Goal: Task Accomplishment & Management: Manage account settings

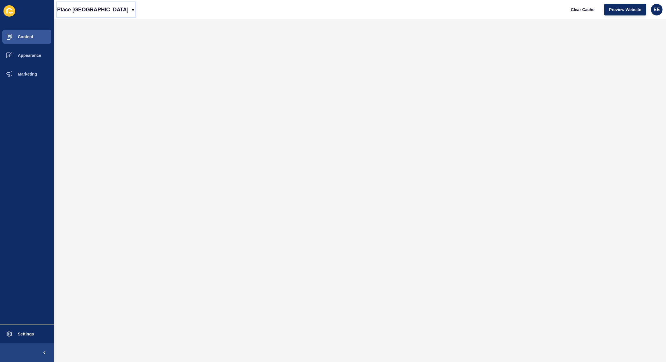
click at [102, 6] on p "Place [GEOGRAPHIC_DATA]" at bounding box center [92, 9] width 71 height 15
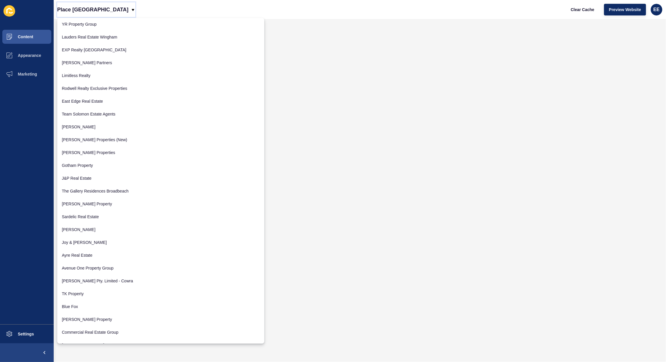
scroll to position [474, 0]
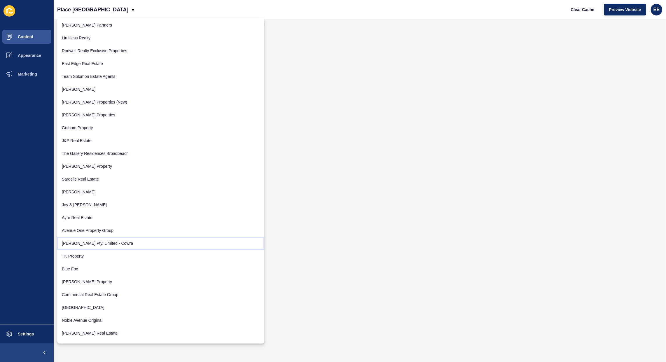
click at [134, 243] on link "[PERSON_NAME] Pty. Limited - Cowra" at bounding box center [160, 243] width 207 height 13
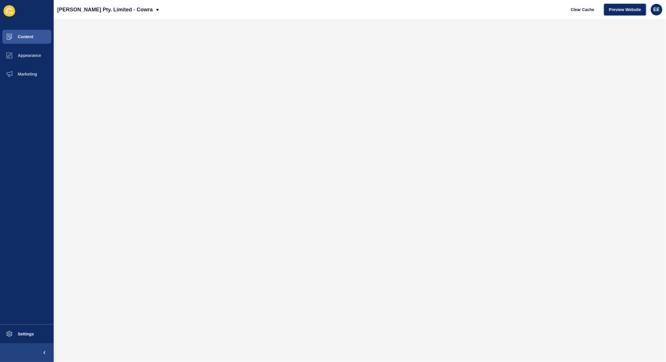
click at [624, 7] on span "Preview Website" at bounding box center [626, 10] width 32 height 6
click at [26, 335] on span "Settings" at bounding box center [16, 334] width 35 height 5
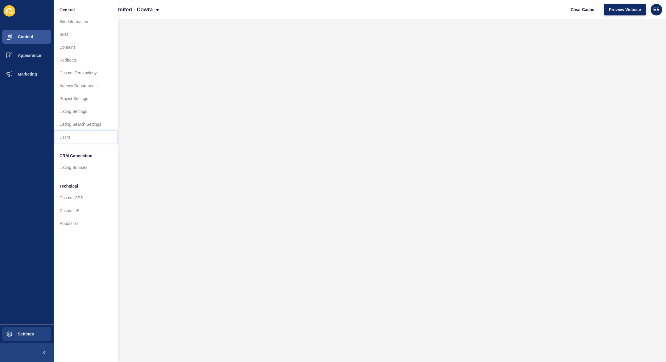
click at [68, 136] on link "Users" at bounding box center [86, 137] width 64 height 13
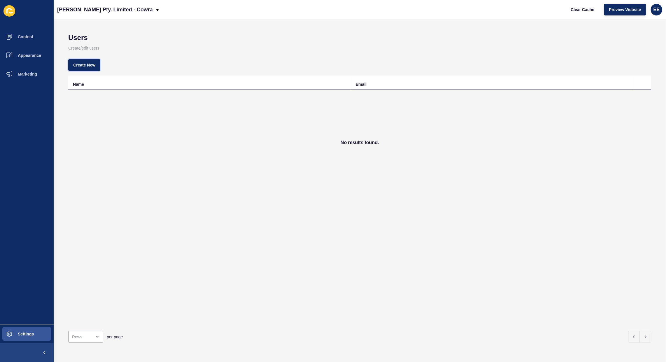
click at [94, 65] on span "Create New" at bounding box center [84, 65] width 22 height 6
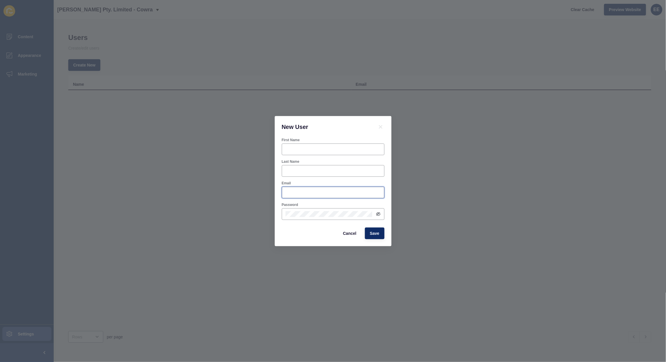
type input "elsie.estrera@rexsoftware.com.au"
click at [293, 150] on input "First Name" at bounding box center [333, 150] width 95 height 6
type input "Scott"
click at [309, 170] on input "Last Name" at bounding box center [333, 171] width 95 height 6
type input "Penning"
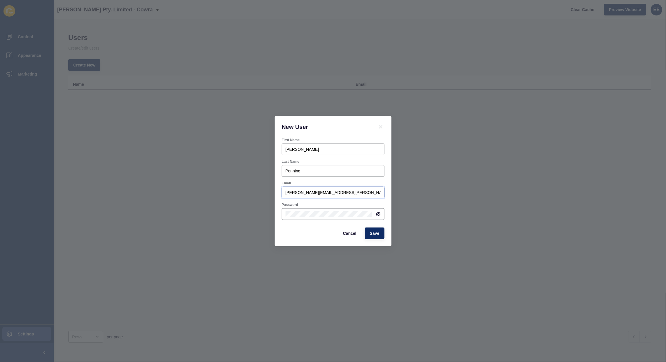
drag, startPoint x: 357, startPoint y: 192, endPoint x: 182, endPoint y: 199, distance: 174.4
click at [182, 199] on div "New User First Name Scott Last Name Penning Email elsie.estrera@rexsoftware.com…" at bounding box center [333, 181] width 666 height 362
paste input "sales@keady"
type input "sales@keady.com.au"
click at [378, 213] on icon at bounding box center [378, 214] width 3 height 3
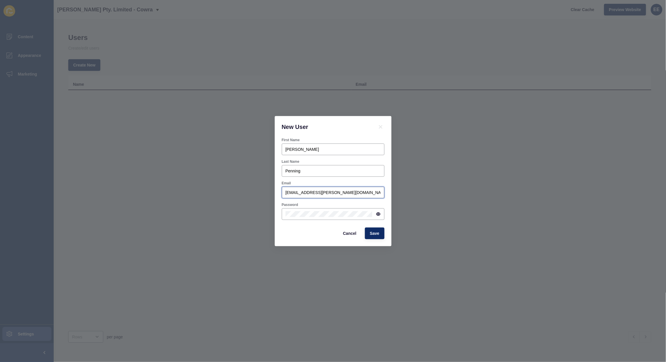
click at [342, 193] on input "sales@keady.com.au" at bounding box center [333, 193] width 95 height 6
click at [374, 231] on span "Save" at bounding box center [375, 234] width 10 height 6
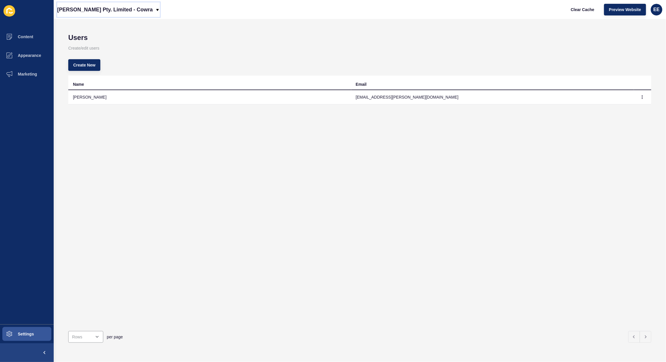
click at [134, 9] on p "James P Keady Pty. Limited - Cowra" at bounding box center [105, 9] width 96 height 15
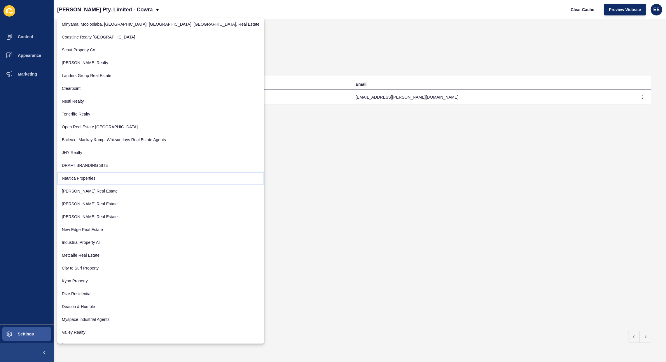
click at [117, 178] on link "Nautica Properties" at bounding box center [160, 178] width 207 height 13
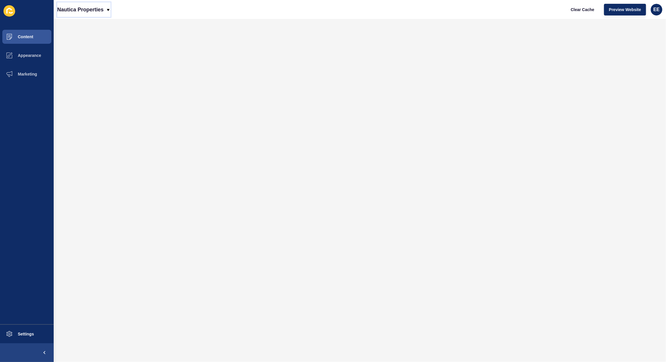
click at [98, 5] on p "Nautica Properties" at bounding box center [80, 9] width 46 height 15
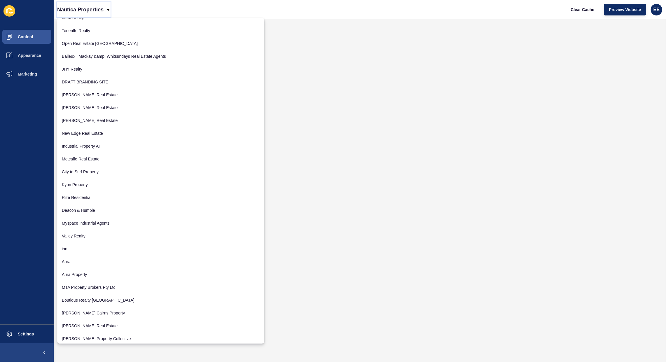
scroll to position [109, 0]
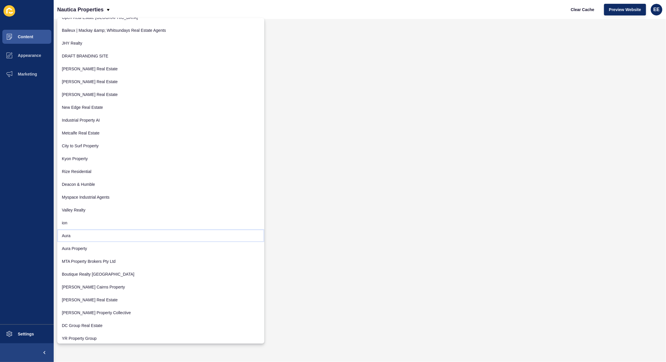
click at [81, 237] on link "Aura" at bounding box center [160, 235] width 207 height 13
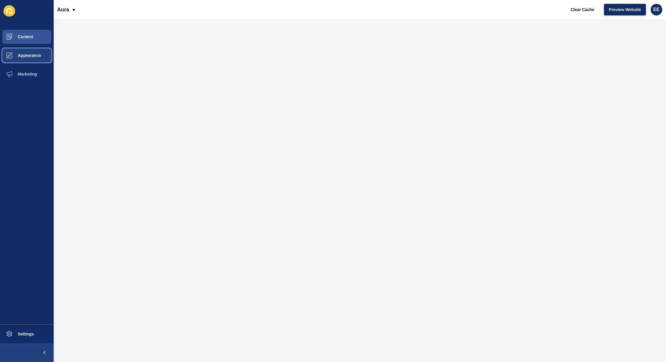
click at [29, 57] on span "Appearance" at bounding box center [20, 55] width 42 height 5
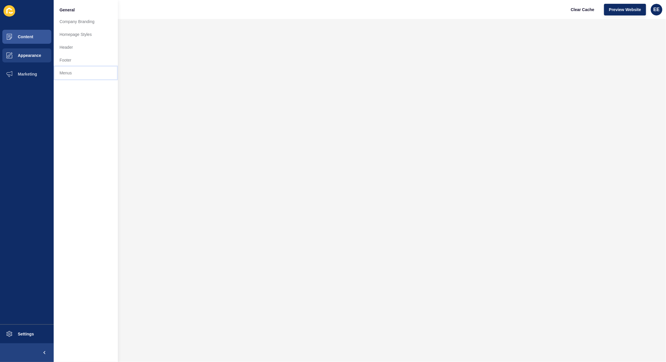
click at [79, 71] on link "Menus" at bounding box center [86, 73] width 64 height 13
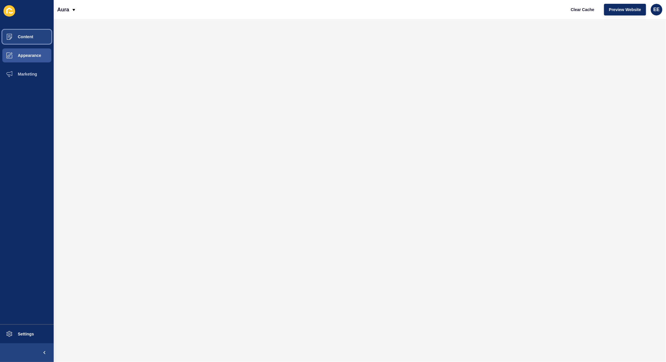
click at [22, 37] on span "Content" at bounding box center [16, 36] width 34 height 5
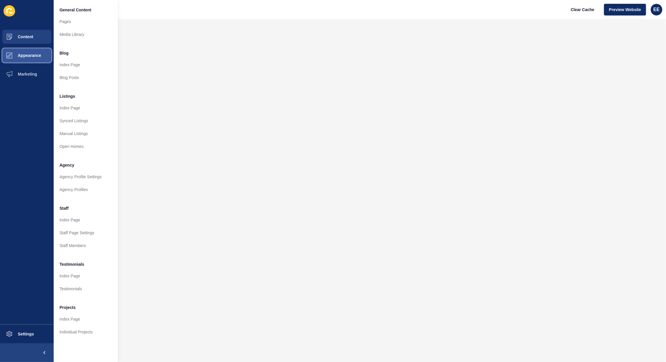
click at [28, 53] on span "Appearance" at bounding box center [20, 55] width 42 height 5
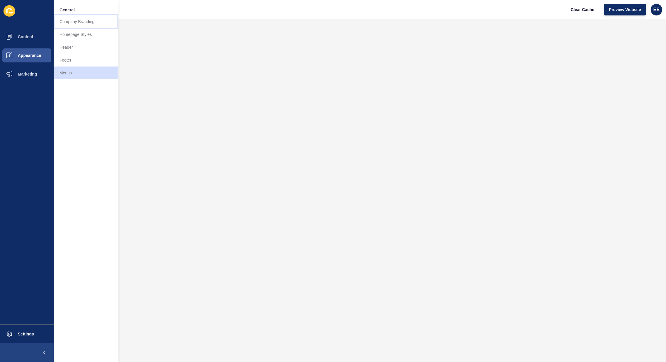
click at [74, 20] on link "Company Branding" at bounding box center [86, 21] width 64 height 13
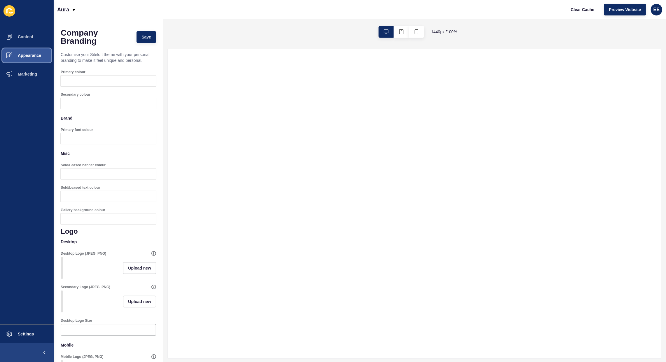
click at [26, 53] on span "Appearance" at bounding box center [20, 55] width 42 height 5
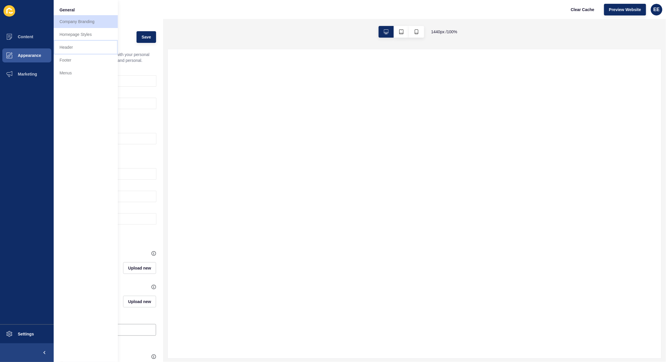
drag, startPoint x: 70, startPoint y: 48, endPoint x: 109, endPoint y: 58, distance: 39.4
click at [71, 48] on link "Header" at bounding box center [86, 47] width 64 height 13
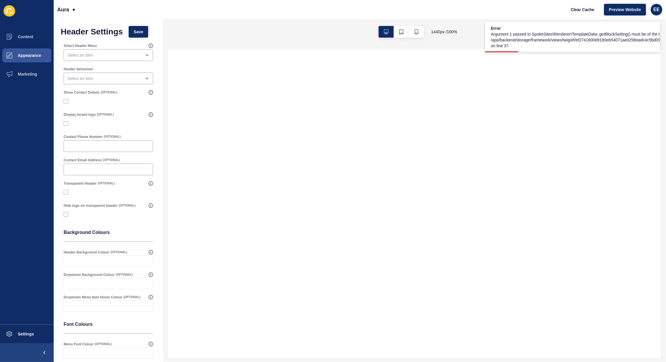
click at [552, 47] on span "Argument 1 passed to SpokeSites\Renderer\TemplateData::getBlockSetting() must b…" at bounding box center [608, 40] width 235 height 18
click at [124, 57] on div "open menu" at bounding box center [104, 55] width 74 height 6
drag, startPoint x: 110, startPoint y: 70, endPoint x: 110, endPoint y: 60, distance: 10.5
click at [110, 67] on div "No results found" at bounding box center [106, 70] width 84 height 13
click at [113, 53] on div "close menu" at bounding box center [104, 55] width 74 height 6
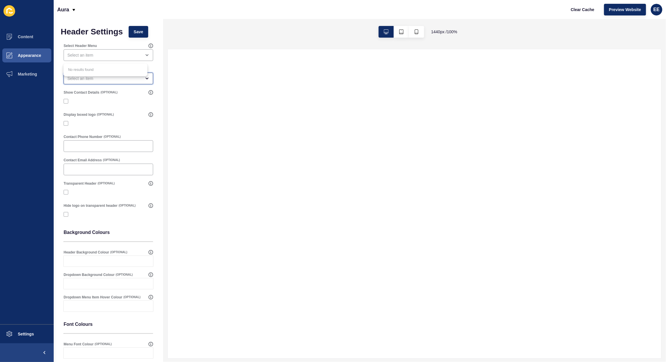
drag, startPoint x: 112, startPoint y: 81, endPoint x: 120, endPoint y: 79, distance: 7.5
click at [114, 80] on div "open menu" at bounding box center [104, 79] width 74 height 6
click at [122, 79] on div "close menu" at bounding box center [104, 79] width 74 height 6
click at [120, 58] on div "open menu" at bounding box center [109, 55] width 90 height 12
click at [657, 10] on span "EE" at bounding box center [657, 10] width 6 height 6
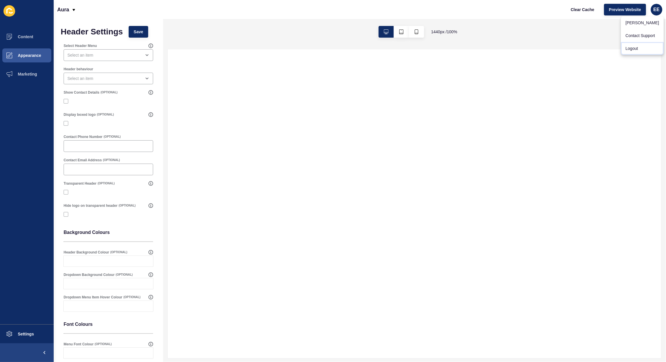
drag, startPoint x: 636, startPoint y: 47, endPoint x: 642, endPoint y: 46, distance: 6.2
click at [636, 47] on link "Logout" at bounding box center [643, 48] width 43 height 13
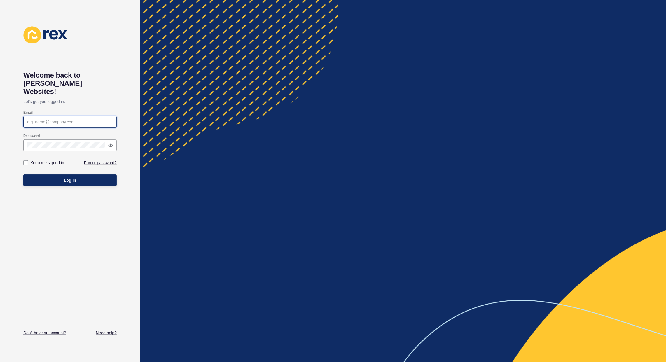
type input "elsie.estrera@rexsoftware.com.au"
click at [62, 178] on div "Log in" at bounding box center [69, 181] width 93 height 18
click at [66, 177] on span "Log in" at bounding box center [70, 180] width 12 height 6
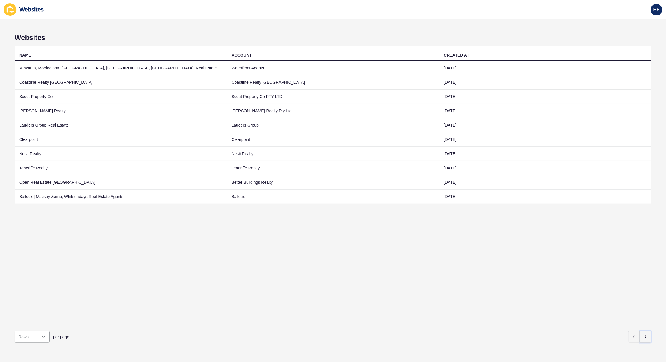
click at [646, 336] on icon "button" at bounding box center [646, 337] width 1 height 2
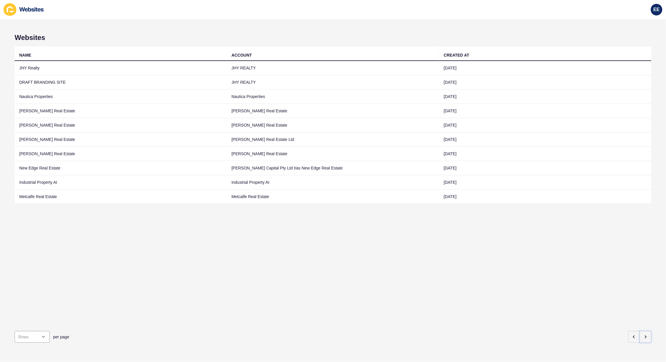
click at [644, 335] on icon "button" at bounding box center [646, 337] width 5 height 5
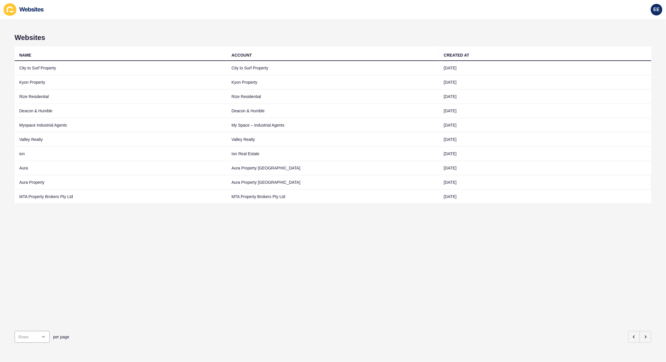
click at [28, 181] on td "Aura Property" at bounding box center [121, 182] width 213 height 14
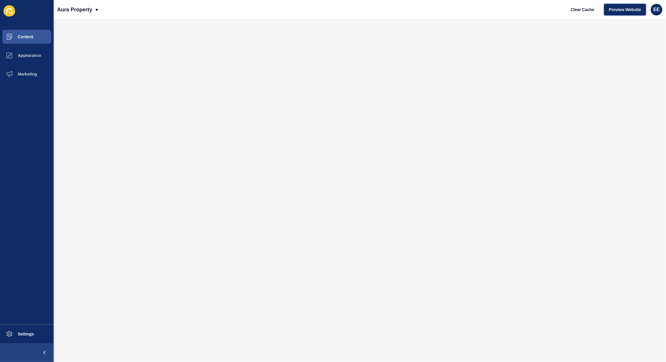
click at [625, 11] on span "Preview Website" at bounding box center [626, 10] width 32 height 6
click at [75, 6] on p "Aura Property" at bounding box center [74, 9] width 35 height 15
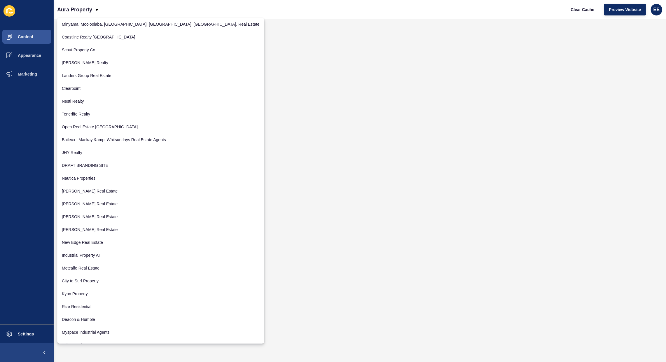
click at [8, 171] on ul "Content Appearance Marketing" at bounding box center [27, 175] width 54 height 297
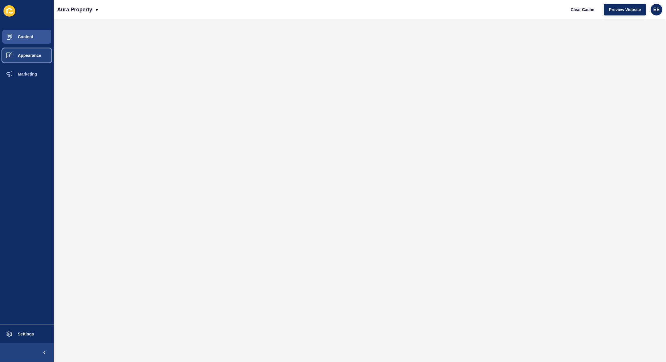
click at [26, 54] on span "Appearance" at bounding box center [20, 55] width 42 height 5
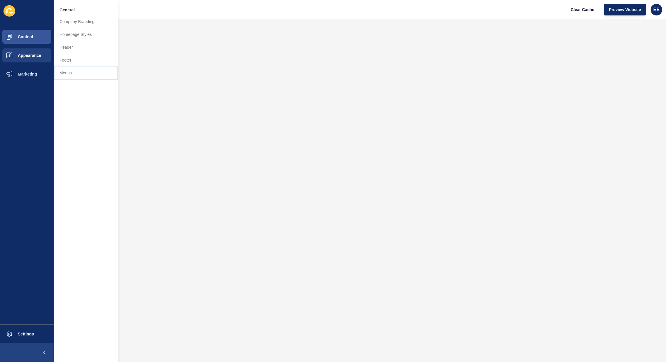
click at [73, 75] on link "Menus" at bounding box center [86, 73] width 64 height 13
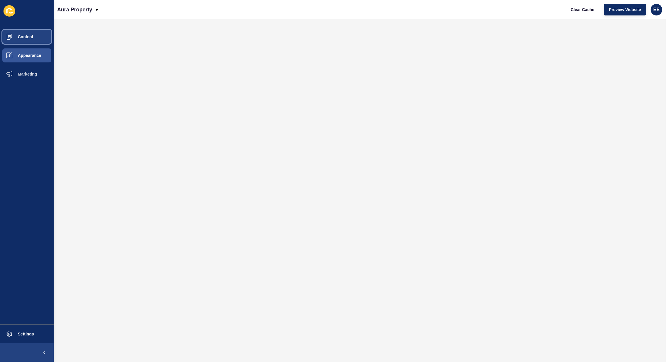
click at [15, 35] on span "Content" at bounding box center [16, 36] width 34 height 5
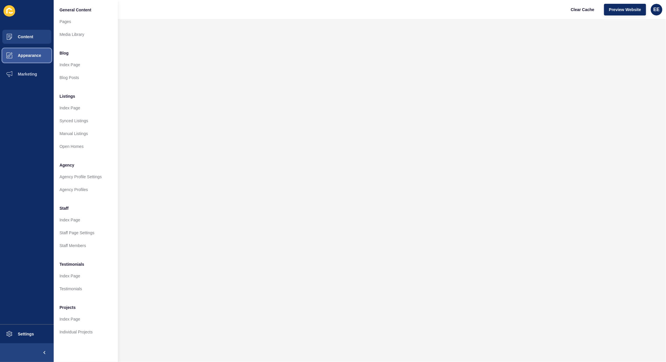
click at [29, 50] on button "Appearance" at bounding box center [27, 55] width 54 height 19
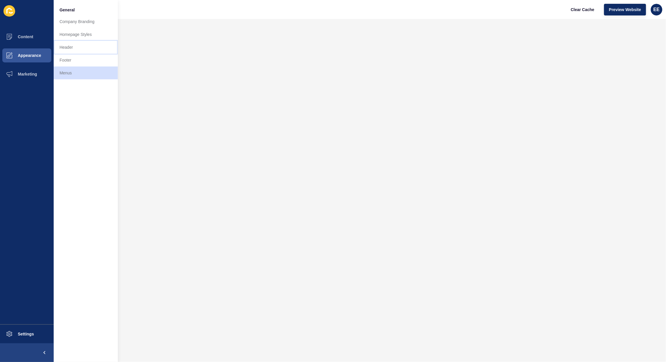
click at [76, 51] on link "Header" at bounding box center [86, 47] width 64 height 13
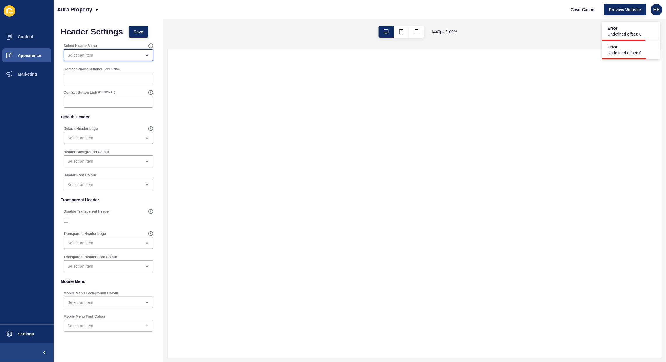
click at [127, 56] on div "open menu" at bounding box center [104, 55] width 74 height 6
drag, startPoint x: 95, startPoint y: 133, endPoint x: 115, endPoint y: 129, distance: 20.3
click at [96, 133] on span "Unified Main Menu" at bounding box center [105, 134] width 75 height 6
type input "Unified Main Menu"
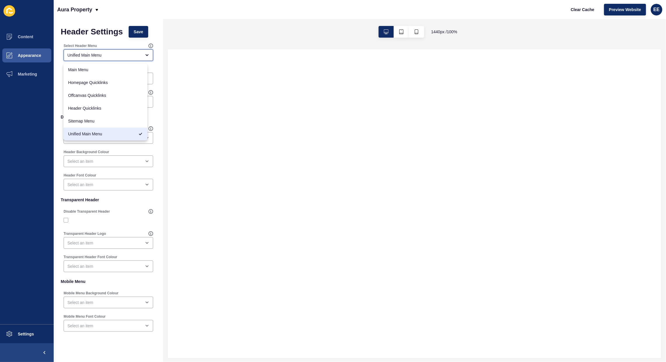
click at [97, 138] on div "Unified Main Menu" at bounding box center [106, 134] width 84 height 13
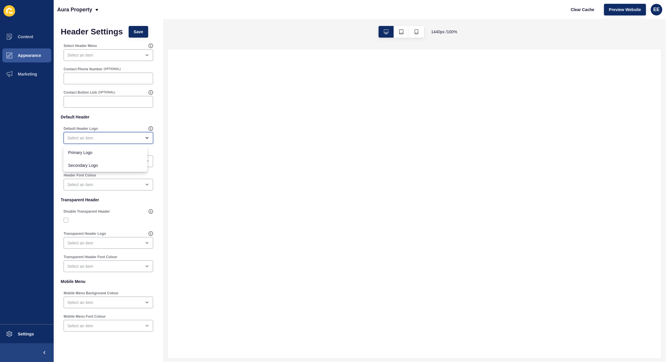
click at [97, 140] on div "close menu" at bounding box center [104, 138] width 74 height 6
click at [97, 137] on div "close menu" at bounding box center [104, 138] width 74 height 6
click at [96, 140] on div "open menu" at bounding box center [104, 138] width 74 height 6
drag, startPoint x: 88, startPoint y: 155, endPoint x: 120, endPoint y: 167, distance: 33.8
click at [88, 155] on span "Primary Logo" at bounding box center [105, 153] width 75 height 6
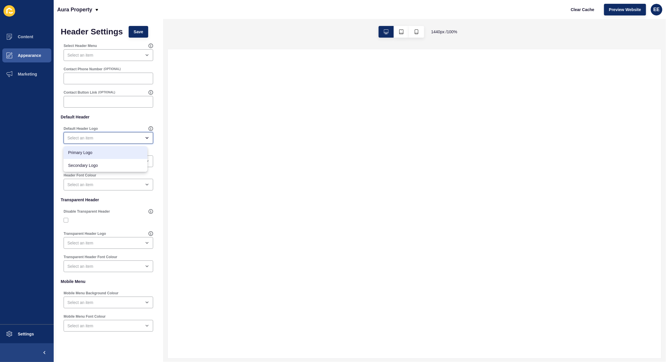
type input "Primary Logo"
click at [110, 54] on div "open menu" at bounding box center [104, 55] width 74 height 6
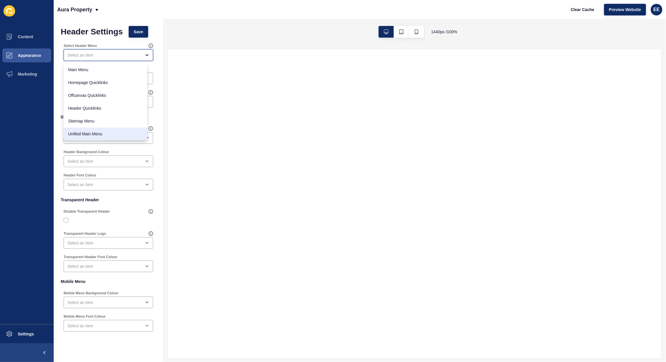
click at [97, 130] on div "Unified Main Menu" at bounding box center [106, 134] width 84 height 13
type input "Unified Main Menu"
click at [139, 29] on span "Save" at bounding box center [139, 32] width 10 height 6
click at [27, 50] on button "Appearance" at bounding box center [27, 55] width 54 height 19
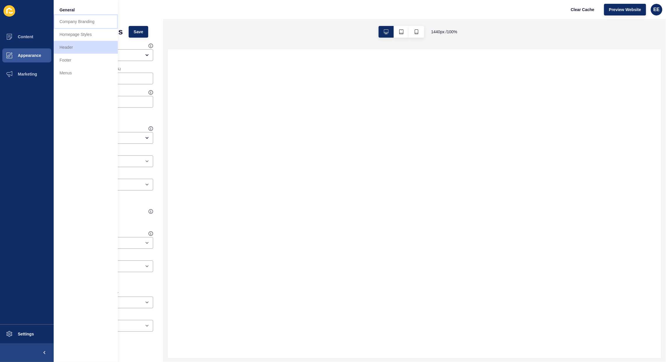
click at [79, 23] on link "Company Branding" at bounding box center [86, 21] width 64 height 13
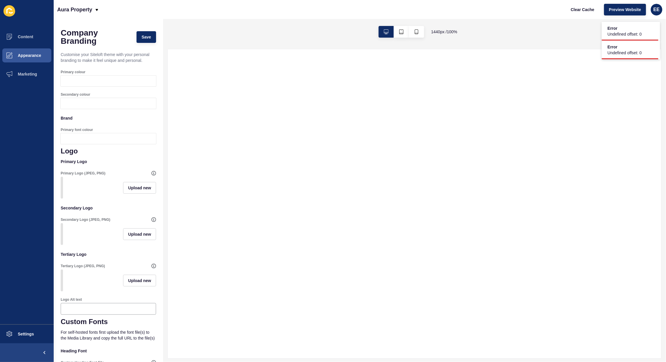
click at [113, 162] on p "Primary Logo" at bounding box center [108, 161] width 95 height 13
click at [15, 51] on span at bounding box center [9, 55] width 19 height 19
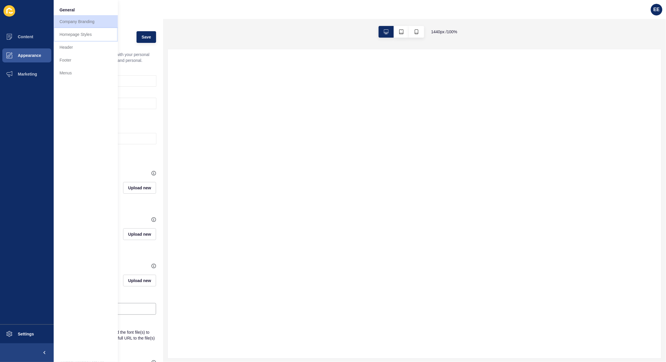
click at [65, 33] on link "Homepage Styles" at bounding box center [86, 34] width 64 height 13
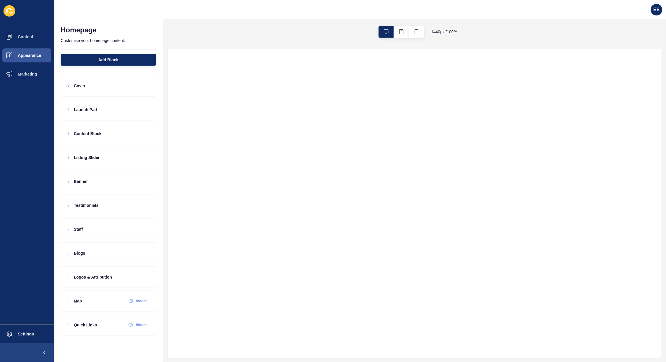
drag, startPoint x: 308, startPoint y: 291, endPoint x: 308, endPoint y: 287, distance: 4.4
click at [308, 289] on div at bounding box center [415, 203] width 494 height 309
click at [144, 84] on icon at bounding box center [145, 85] width 5 height 5
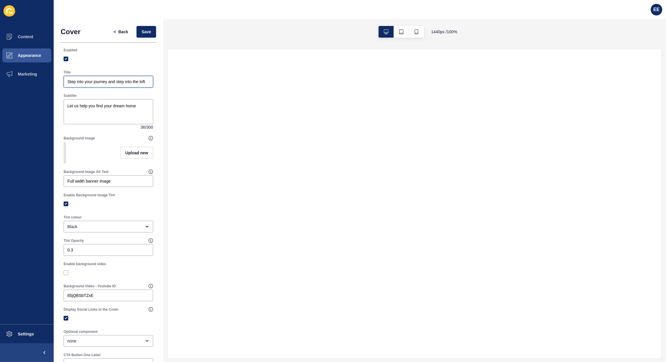
click at [117, 83] on input "Step into your journey and step into the loft" at bounding box center [108, 82] width 82 height 6
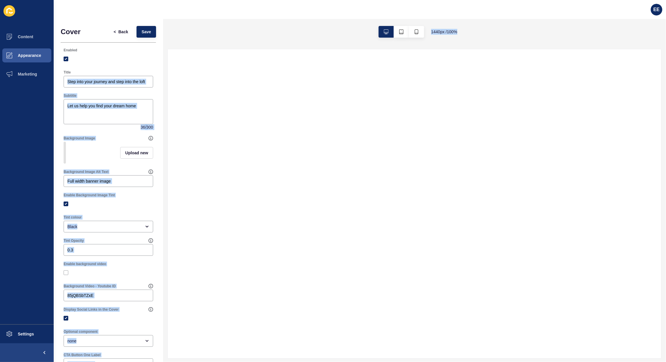
drag, startPoint x: 66, startPoint y: 82, endPoint x: 181, endPoint y: 83, distance: 115.3
click at [181, 83] on div "Cover < Back Save Enabled Title Step into your journey and step into the loft S…" at bounding box center [360, 190] width 613 height 343
click at [90, 84] on input "Step into your journey and step into the loft" at bounding box center [108, 82] width 82 height 6
click at [102, 80] on input "Step into your journey and step into the loft" at bounding box center [108, 82] width 82 height 6
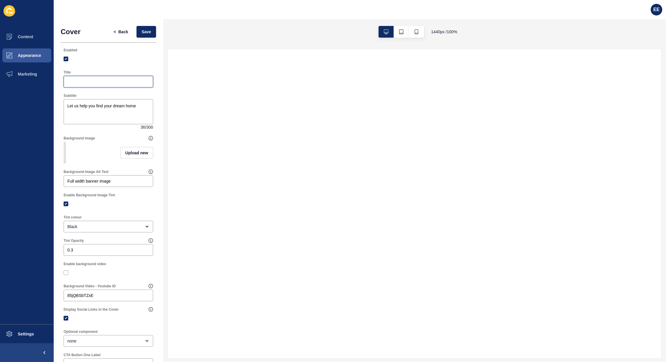
paste input "Aura Delivers Results"
type input "Aura Delivers Results"
drag, startPoint x: 64, startPoint y: 106, endPoint x: 177, endPoint y: 107, distance: 112.4
click at [177, 107] on div "Cover < Back Save Enabled Title Aura Delivers Results Subtitle Let us help you …" at bounding box center [360, 190] width 613 height 343
paste textarea "With 3 office locations across the Coast"
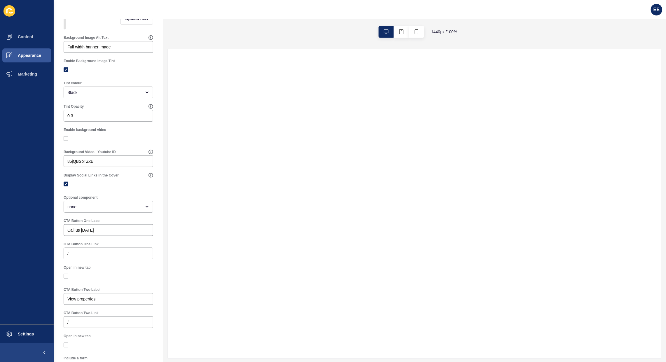
scroll to position [146, 0]
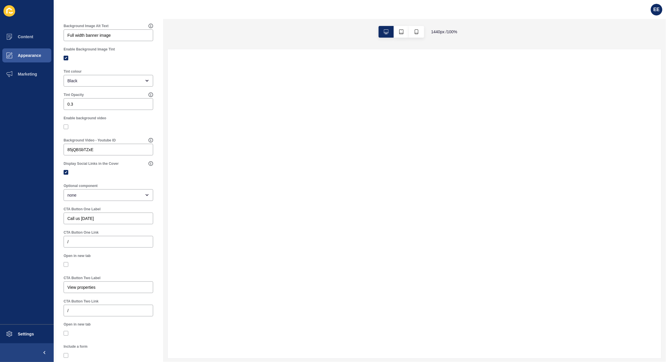
type textarea "With 3 office locations across the Coast"
click at [144, 199] on div "none" at bounding box center [109, 195] width 90 height 12
click at [112, 216] on span "Property Search Bar" at bounding box center [105, 216] width 75 height 6
type input "Property Search Bar"
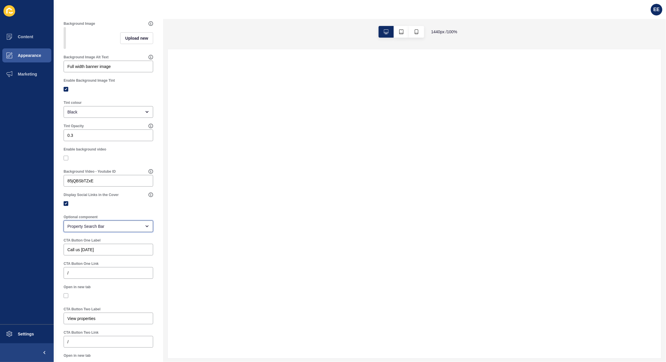
scroll to position [0, 0]
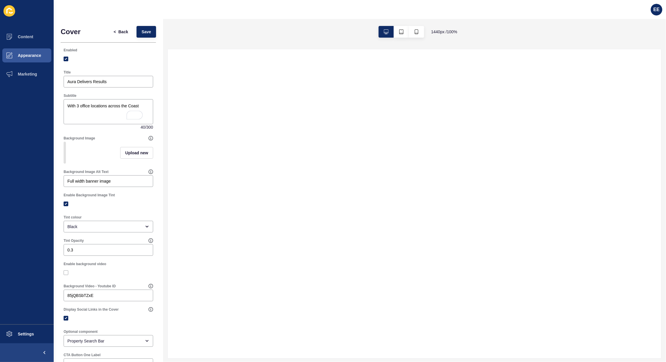
click at [142, 25] on div "< Back Save" at bounding box center [132, 31] width 51 height 15
click at [142, 33] on span "Save" at bounding box center [147, 32] width 10 height 6
click at [144, 33] on span "Save" at bounding box center [147, 32] width 10 height 6
click at [29, 55] on span "Appearance" at bounding box center [20, 55] width 42 height 5
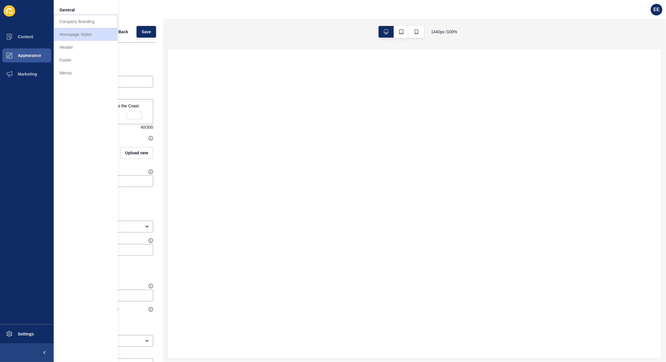
click at [77, 20] on link "Company Branding" at bounding box center [86, 21] width 64 height 13
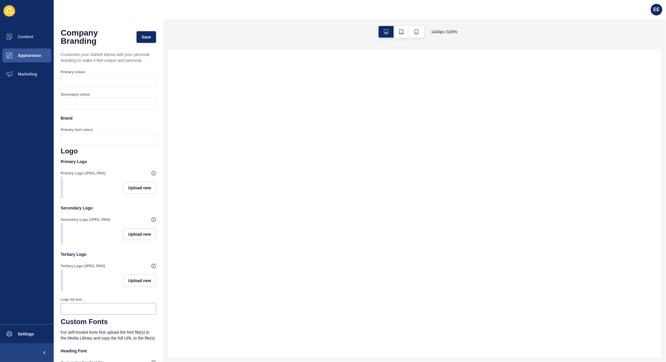
click at [68, 86] on div at bounding box center [66, 81] width 11 height 11
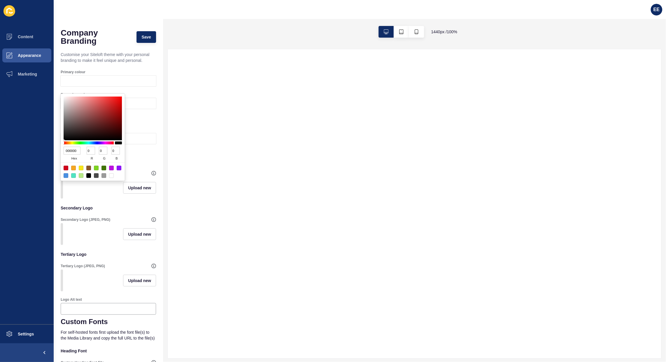
click at [76, 149] on input "000000" at bounding box center [72, 151] width 17 height 8
paste input "b9c1"
type input "00b9c1"
type input "185"
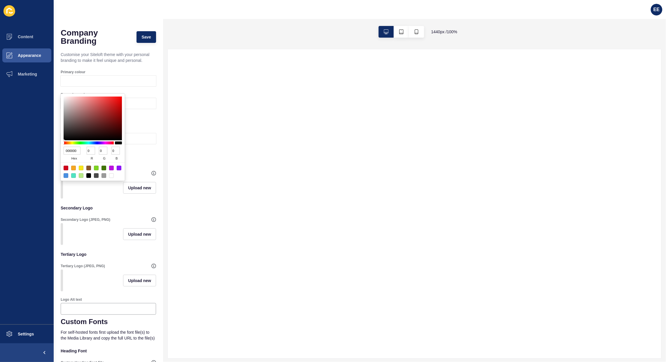
type input "193"
click at [142, 34] on span "Save" at bounding box center [147, 37] width 10 height 6
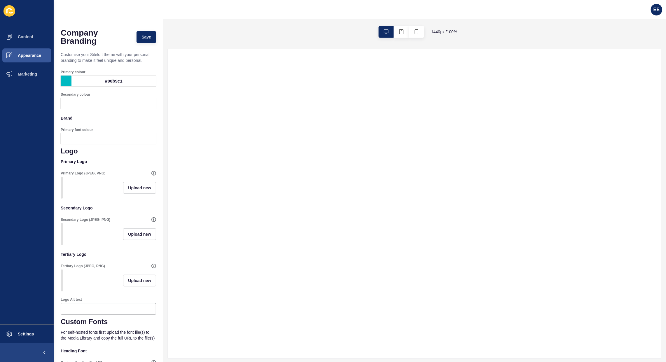
click at [85, 109] on div at bounding box center [114, 103] width 85 height 11
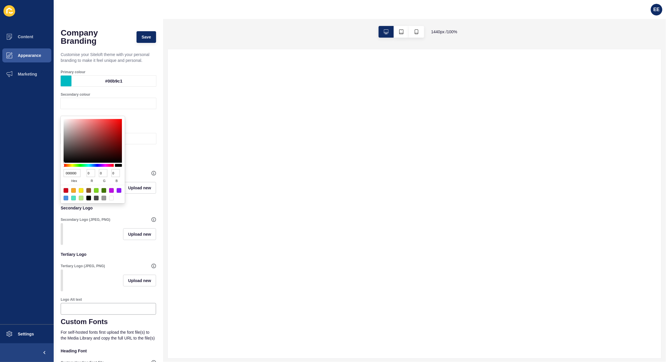
click at [75, 173] on input "000000" at bounding box center [72, 173] width 17 height 8
paste input "242c39"
type input "242c39"
type input "36"
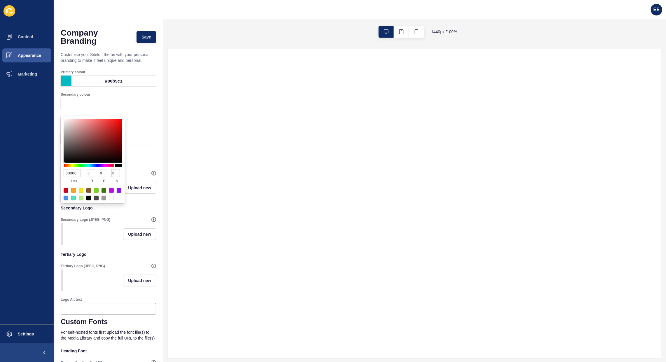
type input "44"
type input "57"
click at [142, 37] on span "Save" at bounding box center [147, 37] width 10 height 6
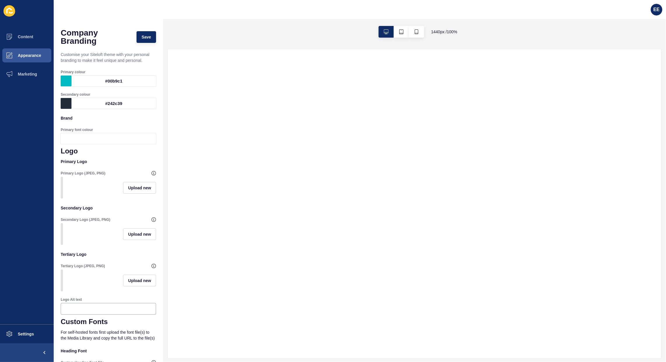
scroll to position [36, 0]
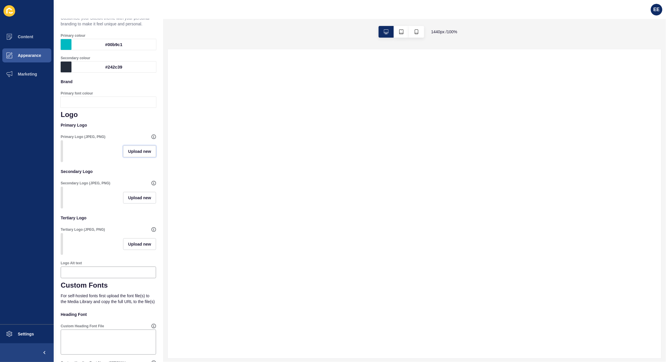
click at [128, 154] on span "Upload new" at bounding box center [139, 152] width 23 height 6
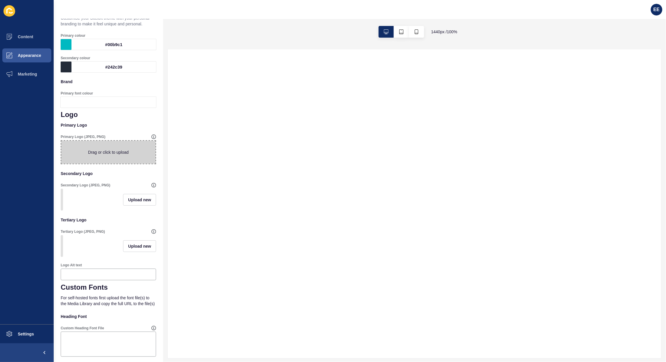
click at [111, 159] on span at bounding box center [108, 152] width 94 height 23
click at [61, 141] on input "Drag or click to upload" at bounding box center [61, 141] width 0 height 0
type input "C:\fakepath\whitetextlogo700-300x103.png"
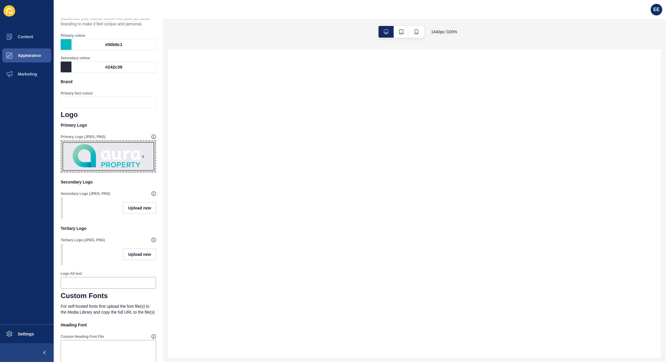
scroll to position [0, 0]
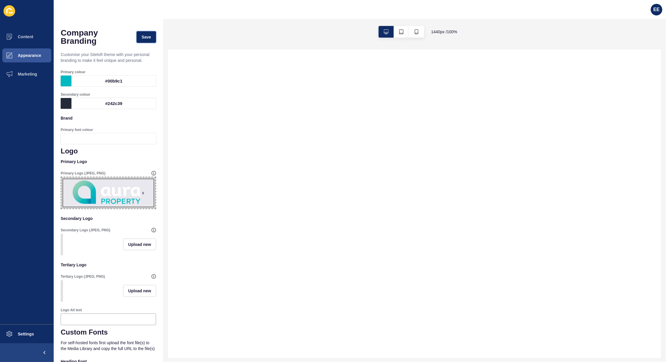
click at [142, 34] on span "Save" at bounding box center [147, 37] width 10 height 6
click at [14, 336] on span "Settings" at bounding box center [16, 334] width 35 height 5
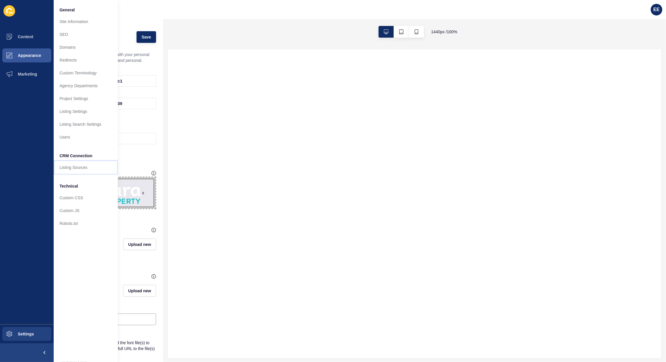
click at [97, 167] on link "Listing Sources" at bounding box center [86, 167] width 64 height 13
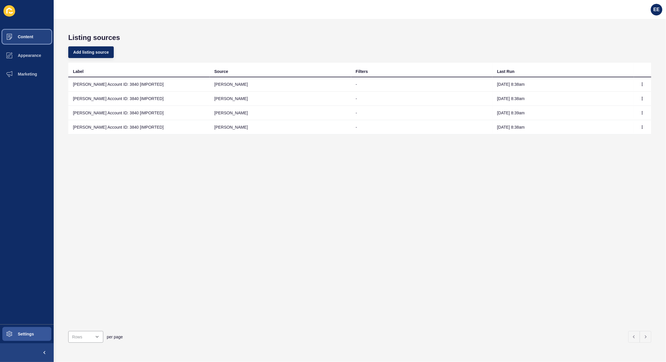
click at [25, 36] on span "Content" at bounding box center [16, 36] width 34 height 5
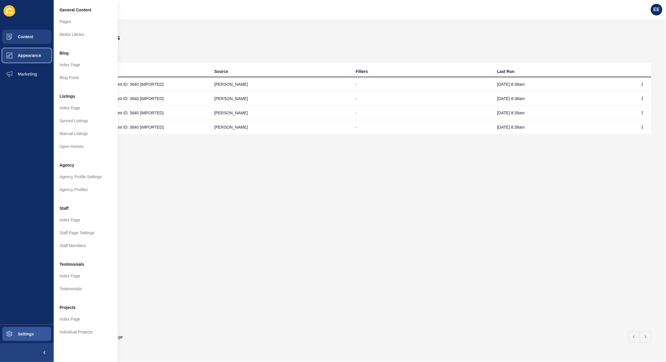
click at [25, 52] on button "Appearance" at bounding box center [27, 55] width 54 height 19
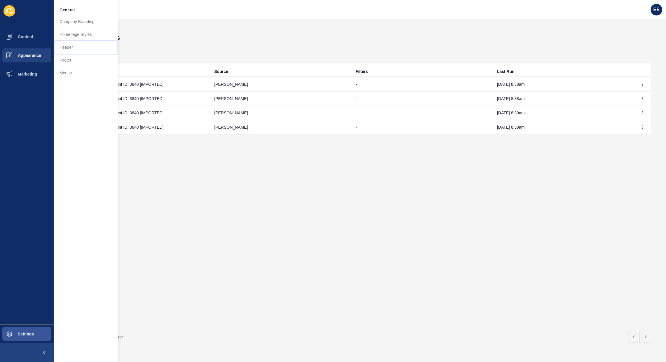
click at [69, 46] on link "Header" at bounding box center [86, 47] width 64 height 13
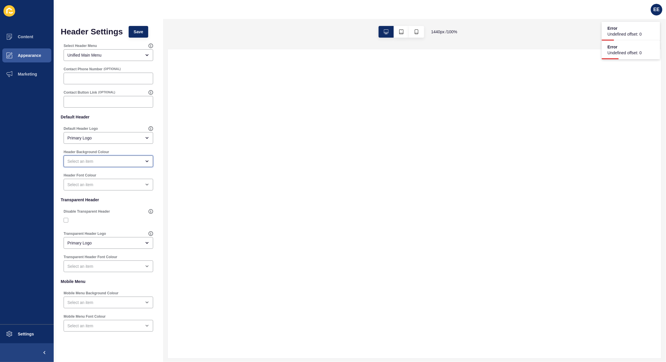
click at [125, 158] on div "open menu" at bounding box center [109, 162] width 90 height 12
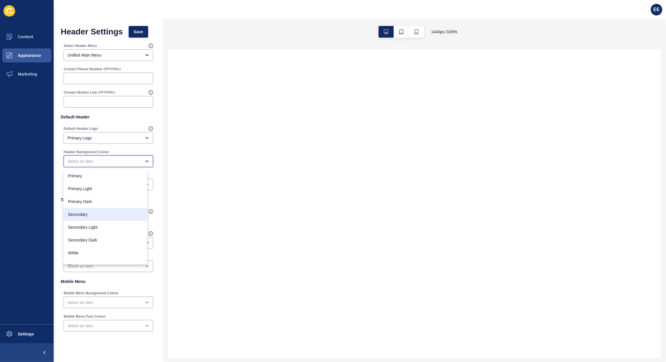
click at [100, 218] on div "Secondary" at bounding box center [106, 214] width 84 height 13
type input "Secondary"
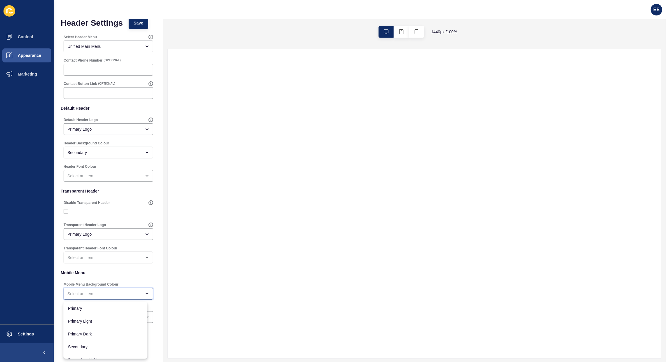
click at [128, 295] on div "close menu" at bounding box center [104, 294] width 74 height 6
click at [98, 351] on div "Secondary" at bounding box center [106, 347] width 84 height 13
type input "Secondary"
click at [137, 22] on span "Save" at bounding box center [139, 23] width 10 height 6
click at [25, 56] on span "Appearance" at bounding box center [20, 55] width 42 height 5
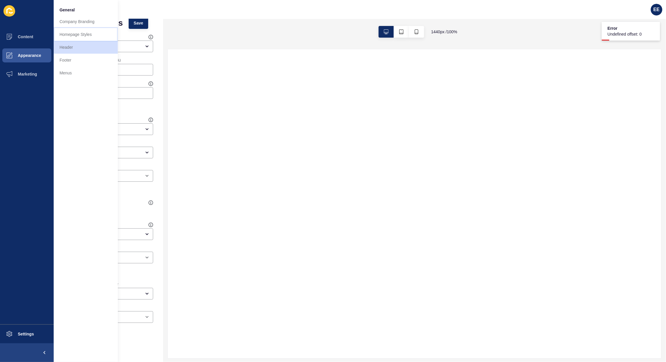
click at [78, 31] on link "Homepage Styles" at bounding box center [86, 34] width 64 height 13
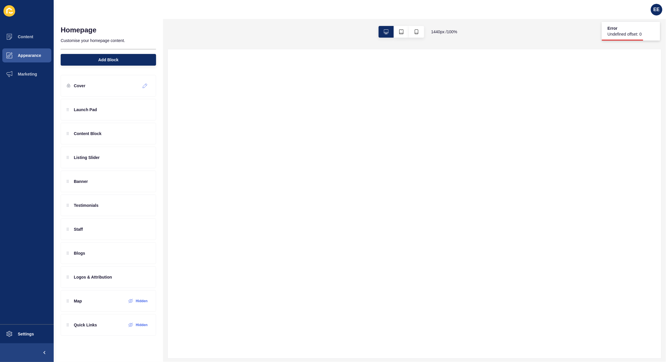
click at [143, 83] on icon at bounding box center [145, 85] width 5 height 5
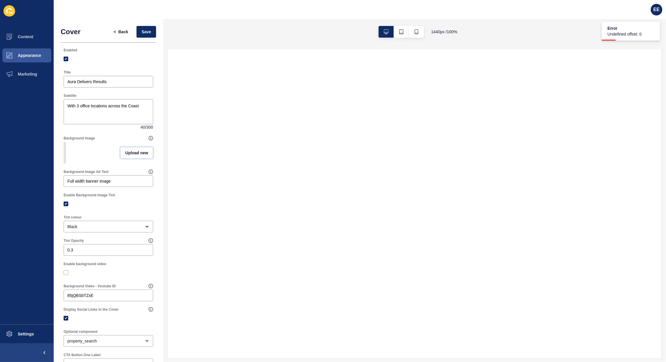
click at [125, 154] on span "Upload new" at bounding box center [136, 153] width 23 height 6
click at [99, 148] on span at bounding box center [108, 153] width 88 height 23
click at [64, 142] on input "Drag or click to upload" at bounding box center [64, 142] width 0 height 0
type input "C:\fakepath\SC-PHOTO.jpg"
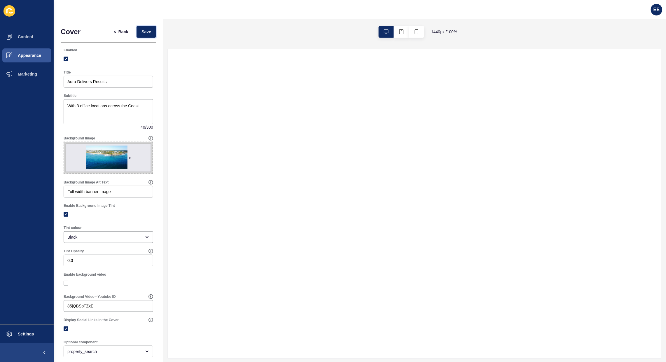
click at [142, 32] on span "Save" at bounding box center [147, 32] width 10 height 6
click at [119, 29] on span "Back" at bounding box center [124, 32] width 10 height 6
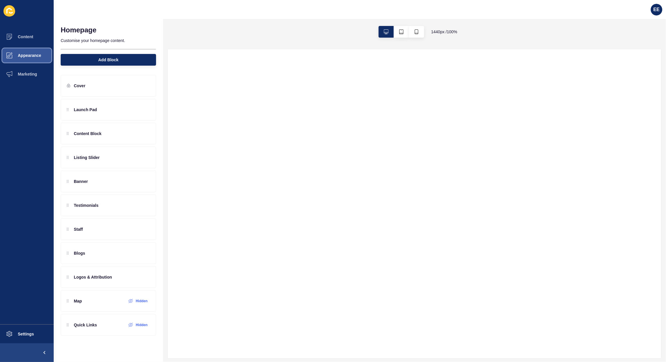
click at [37, 53] on span "Appearance" at bounding box center [20, 55] width 42 height 5
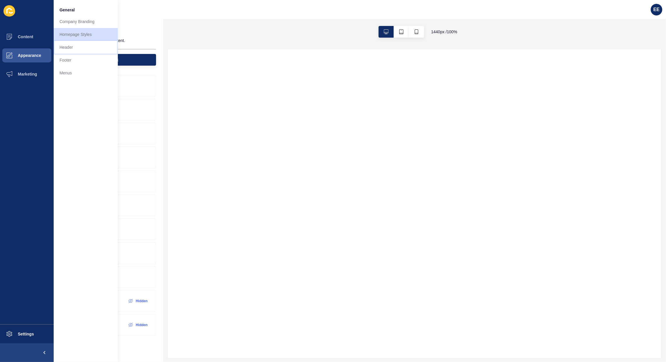
click at [79, 51] on link "Header" at bounding box center [86, 47] width 64 height 13
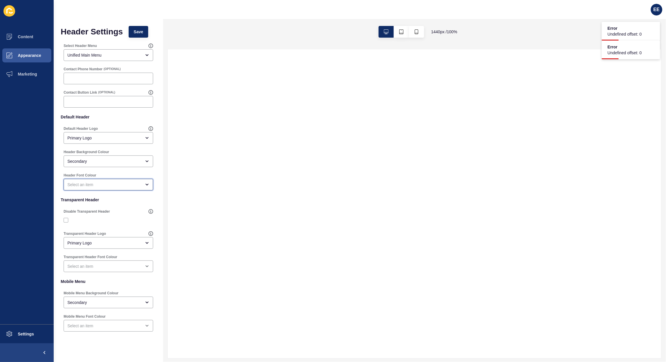
click at [112, 186] on div "open menu" at bounding box center [104, 185] width 74 height 6
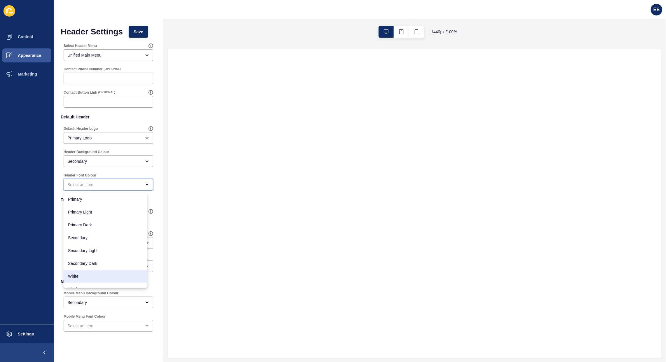
click at [94, 276] on span "White" at bounding box center [105, 277] width 75 height 6
type input "White"
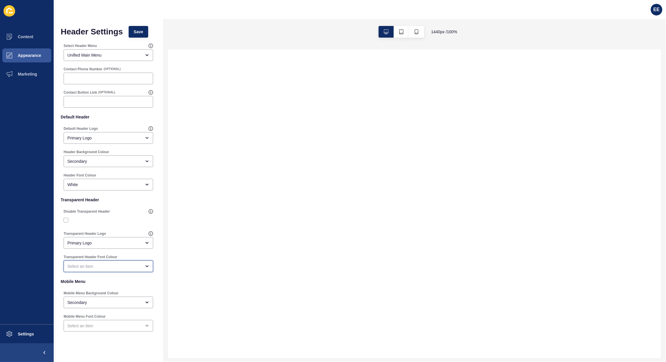
click at [126, 269] on div "open menu" at bounding box center [104, 267] width 74 height 6
click at [87, 355] on span "White" at bounding box center [105, 358] width 75 height 6
type input "White"
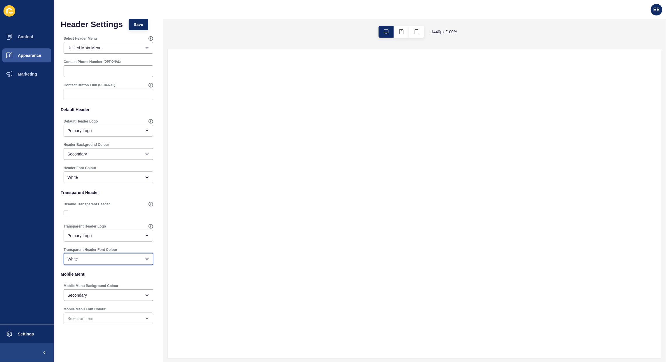
scroll to position [9, 0]
click at [126, 316] on div "open menu" at bounding box center [104, 317] width 74 height 6
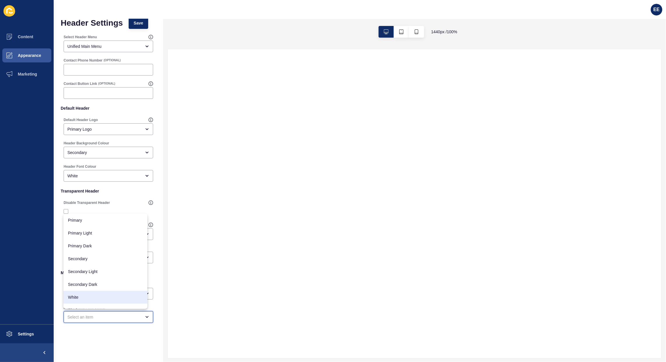
drag, startPoint x: 97, startPoint y: 296, endPoint x: 138, endPoint y: 278, distance: 44.3
click at [98, 296] on span "White" at bounding box center [105, 298] width 75 height 6
type input "White"
click at [141, 23] on span "Save" at bounding box center [139, 23] width 10 height 6
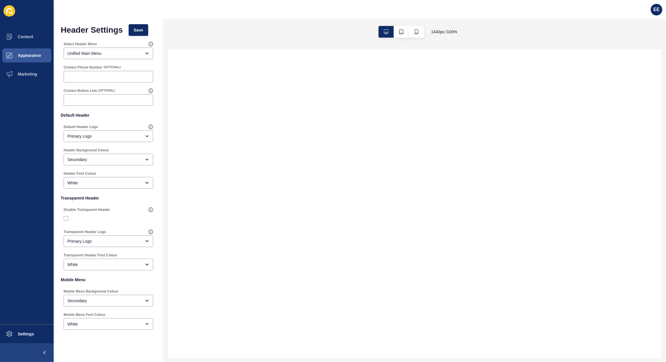
scroll to position [0, 0]
click at [30, 54] on span "Appearance" at bounding box center [20, 55] width 42 height 5
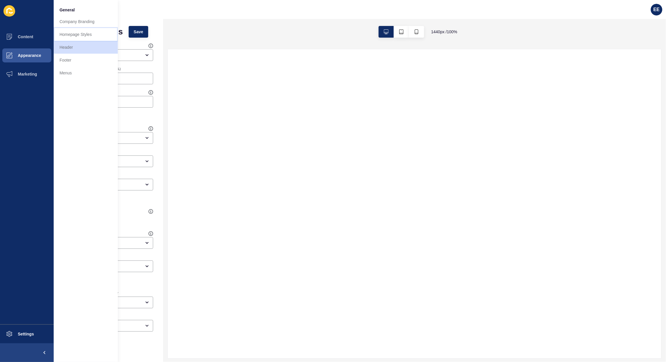
click at [67, 33] on link "Homepage Styles" at bounding box center [86, 34] width 64 height 13
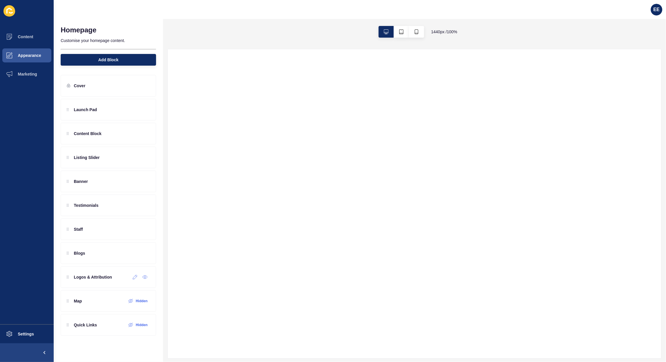
click at [145, 277] on icon at bounding box center [144, 277] width 5 height 5
click at [135, 254] on icon at bounding box center [135, 253] width 5 height 5
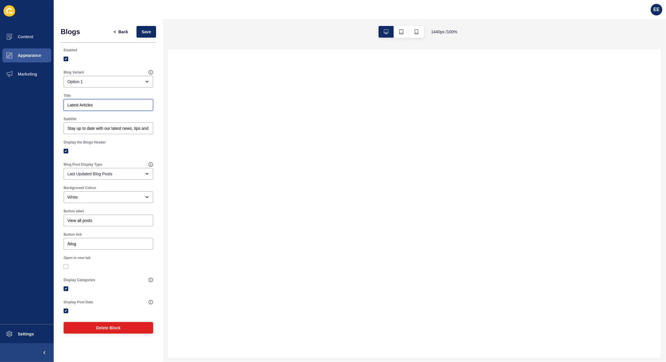
drag, startPoint x: 106, startPoint y: 107, endPoint x: 128, endPoint y: 126, distance: 29.4
click at [2, 105] on div "Content Appearance Marketing Settings EE Blogs < Back Save Enabled Blog Variant…" at bounding box center [333, 181] width 666 height 362
type input "Latest Blog Feeds"
click at [134, 78] on div "Option 1" at bounding box center [109, 82] width 90 height 12
click at [86, 107] on span "Option 2" at bounding box center [108, 110] width 80 height 6
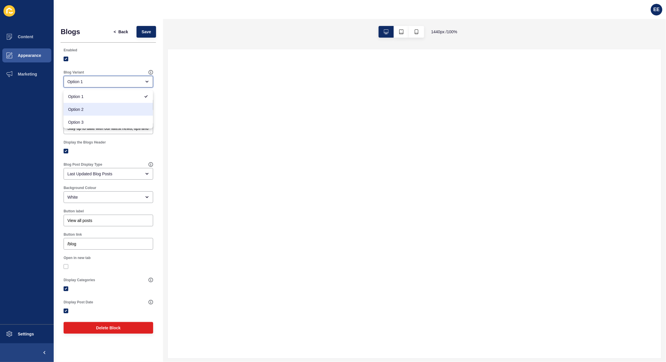
type input "Option 2"
drag, startPoint x: 68, startPoint y: 130, endPoint x: 195, endPoint y: 129, distance: 126.7
click at [195, 129] on div "Blogs < Back Save Enabled Blog Variant Option 2 Title Latest Blog Feeds Subtitl…" at bounding box center [360, 190] width 613 height 343
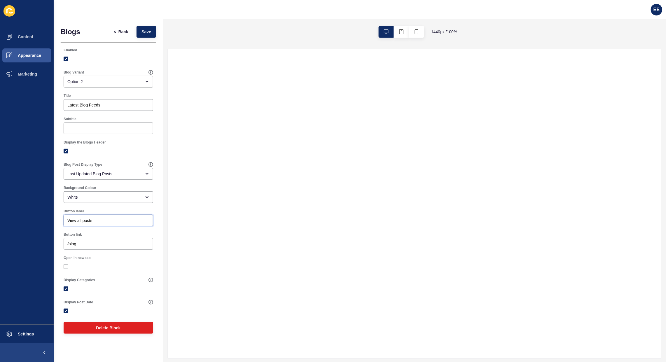
drag, startPoint x: 115, startPoint y: 222, endPoint x: 0, endPoint y: 222, distance: 115.3
click at [0, 222] on div "Content Appearance Marketing Settings EE Blogs < Back Save Enabled Blog Variant…" at bounding box center [333, 181] width 666 height 362
type input "S"
type input "s"
type input "SEE OUR BLOG"
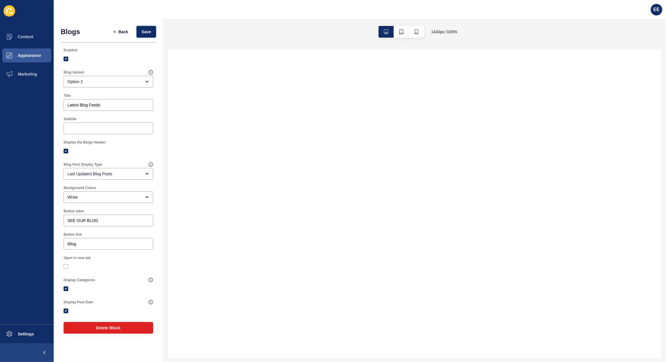
click at [152, 31] on button "Save" at bounding box center [147, 32] width 20 height 12
click at [112, 81] on div "Option 2" at bounding box center [104, 82] width 74 height 6
click at [101, 115] on div "Option 2" at bounding box center [109, 109] width 90 height 13
click at [115, 81] on div "open menu" at bounding box center [104, 82] width 74 height 6
drag, startPoint x: 100, startPoint y: 120, endPoint x: 106, endPoint y: 113, distance: 8.9
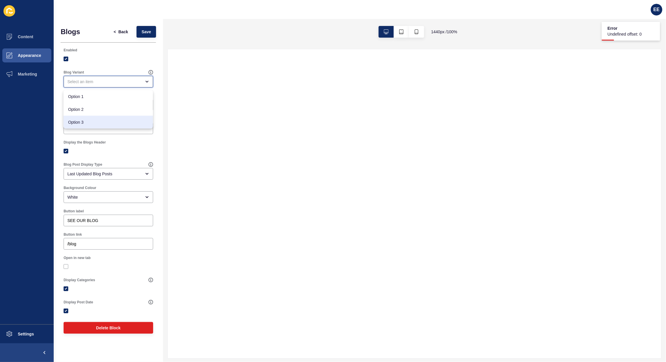
click at [103, 114] on div "Option 1 Option 2 Option 3" at bounding box center [109, 109] width 90 height 39
click at [102, 121] on span "Option 3" at bounding box center [108, 122] width 80 height 6
click at [146, 29] on span "Save" at bounding box center [147, 32] width 10 height 6
click at [125, 82] on div "Option 3" at bounding box center [104, 82] width 74 height 6
click at [116, 96] on span "Option 1" at bounding box center [108, 97] width 80 height 6
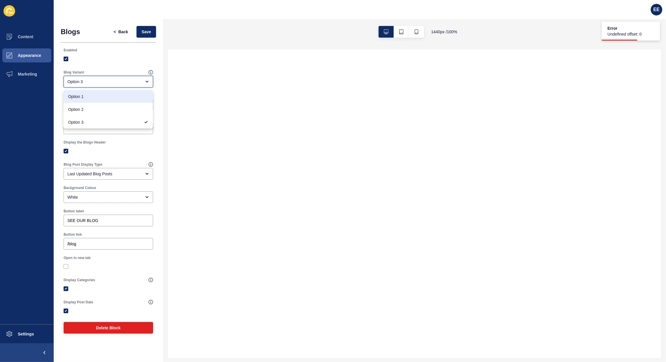
type input "Option 1"
click at [145, 31] on span "Save" at bounding box center [147, 32] width 10 height 6
click at [144, 32] on span "Save" at bounding box center [147, 32] width 10 height 6
click at [64, 286] on div at bounding box center [109, 289] width 90 height 11
click at [65, 289] on label at bounding box center [66, 289] width 5 height 5
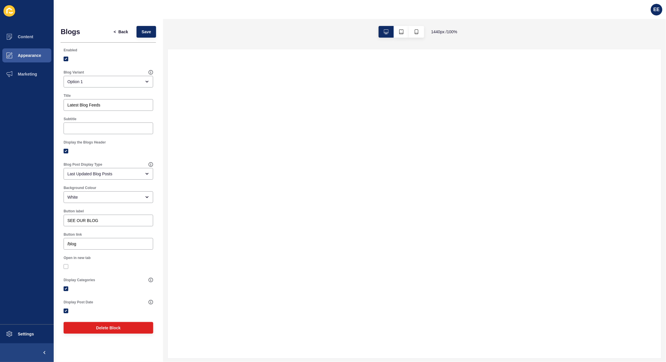
click at [65, 289] on input "Display Categories" at bounding box center [67, 289] width 4 height 4
checkbox input "false"
click at [152, 31] on button "Save" at bounding box center [147, 32] width 20 height 12
